Goal: Information Seeking & Learning: Learn about a topic

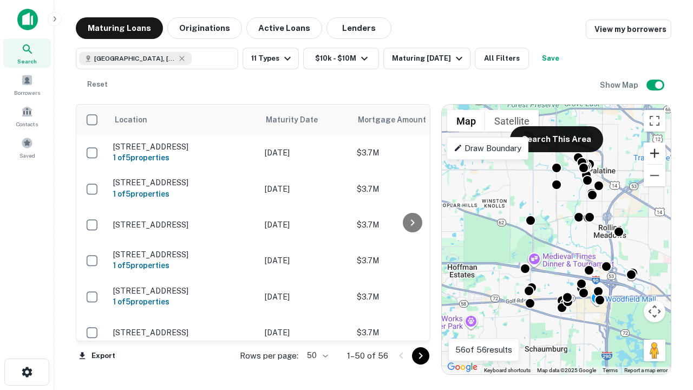
click at [655, 153] on button "Zoom in" at bounding box center [655, 153] width 22 height 22
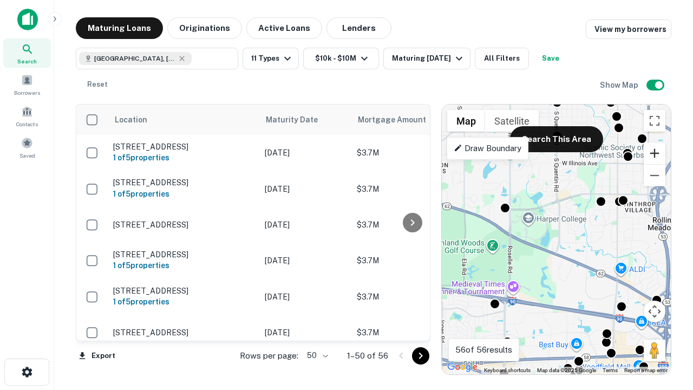
click at [655, 153] on button "Zoom in" at bounding box center [655, 153] width 22 height 22
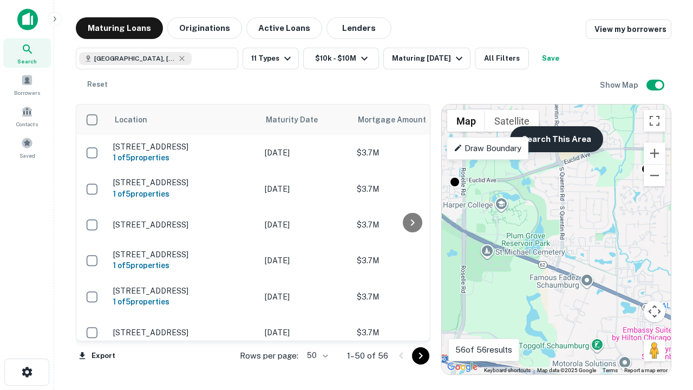
click at [556, 139] on button "Search This Area" at bounding box center [556, 139] width 93 height 26
